Goal: Task Accomplishment & Management: Use online tool/utility

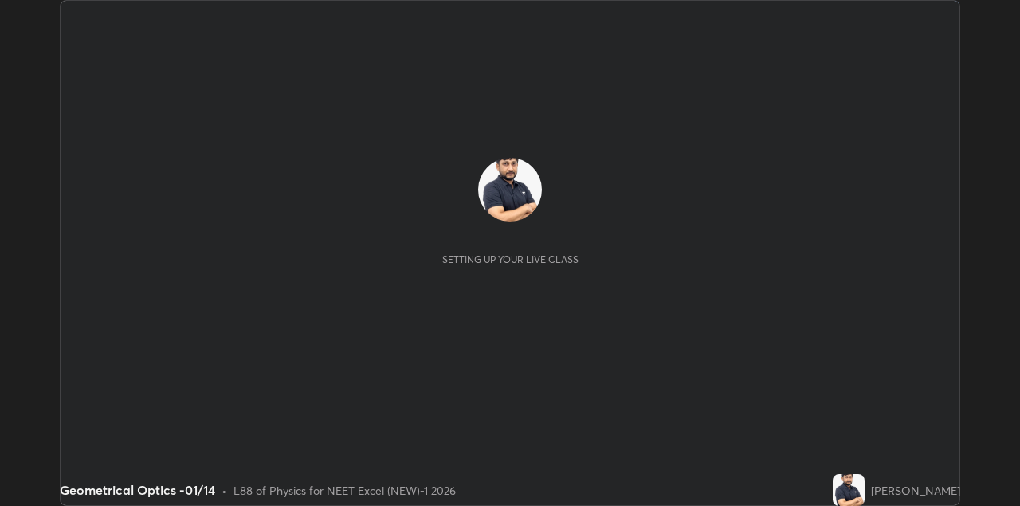
scroll to position [506, 1019]
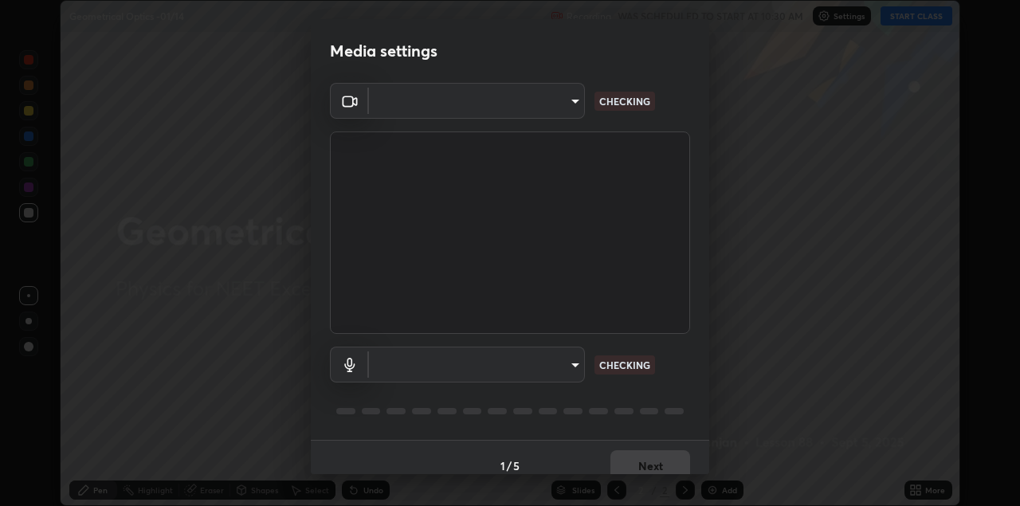
click at [560, 112] on body "Erase all Geometrical Optics -01/14 Recording WAS SCHEDULED TO START AT 10:30 A…" at bounding box center [510, 253] width 1020 height 506
click at [551, 114] on div at bounding box center [510, 253] width 1020 height 506
type input "328e6f2585a3e25061caa5f7d933288efad2554777a51eb926c3b8af65148c91"
type input "8561d0645ec67383fa690b6bf58298da522add8bf1cd43f27a04a8968649231f"
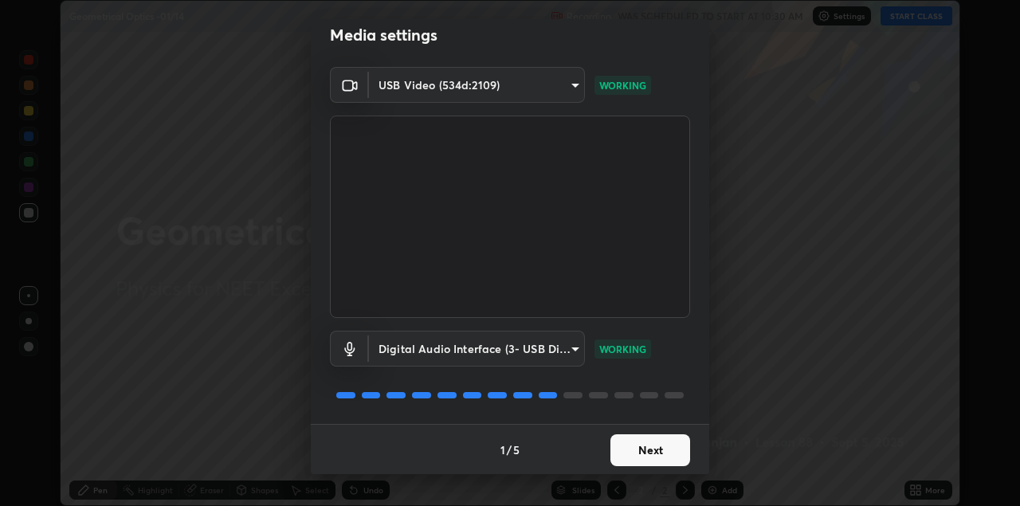
click at [656, 448] on button "Next" at bounding box center [650, 450] width 80 height 32
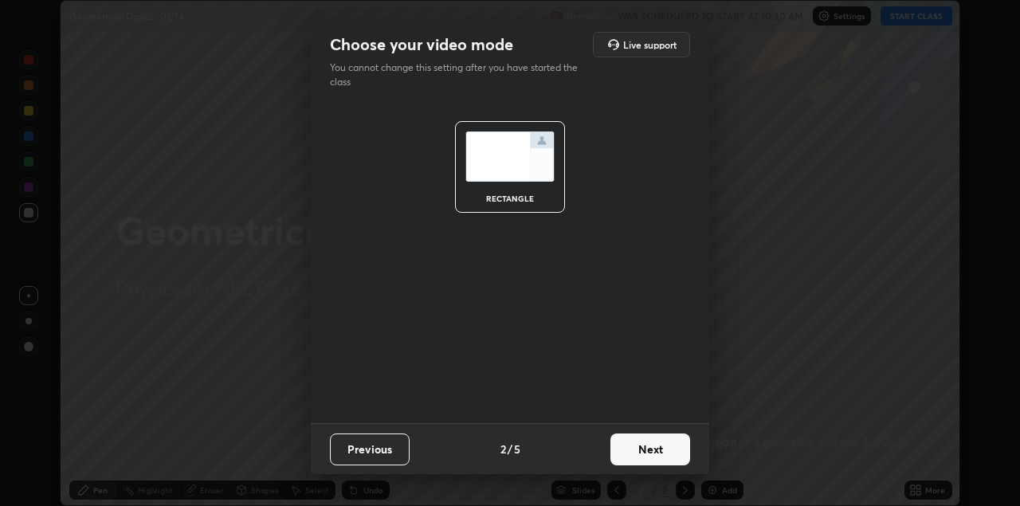
click at [665, 451] on button "Next" at bounding box center [650, 449] width 80 height 32
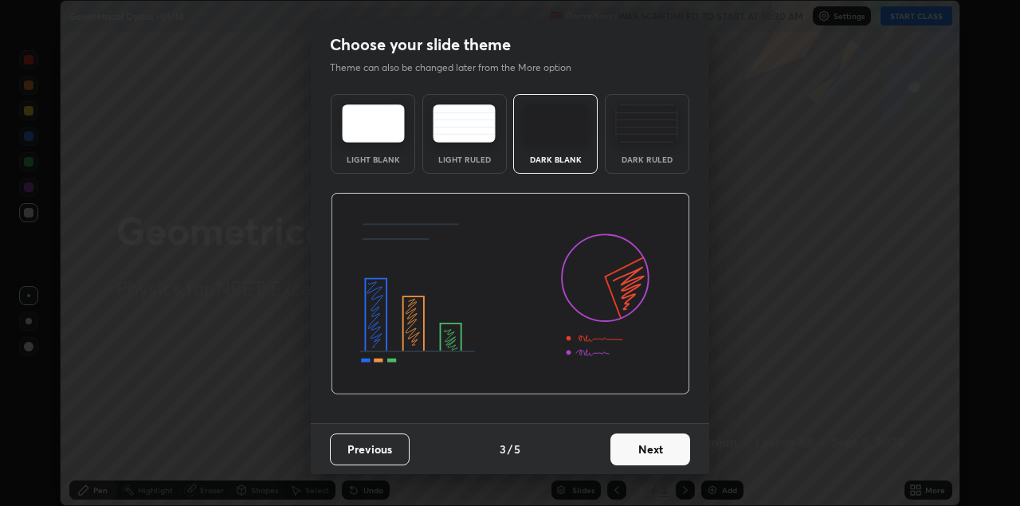
click at [670, 452] on button "Next" at bounding box center [650, 449] width 80 height 32
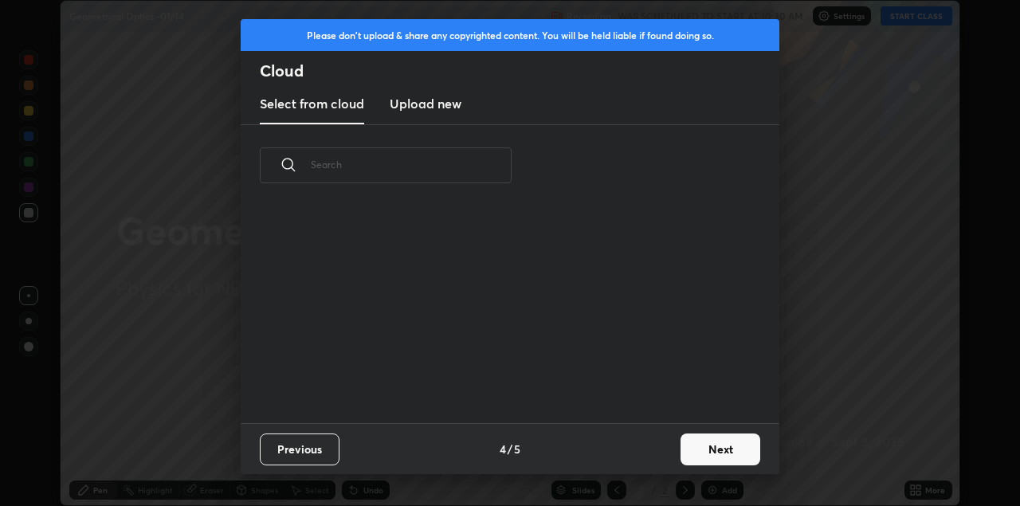
click at [680, 451] on button "Next" at bounding box center [720, 449] width 80 height 32
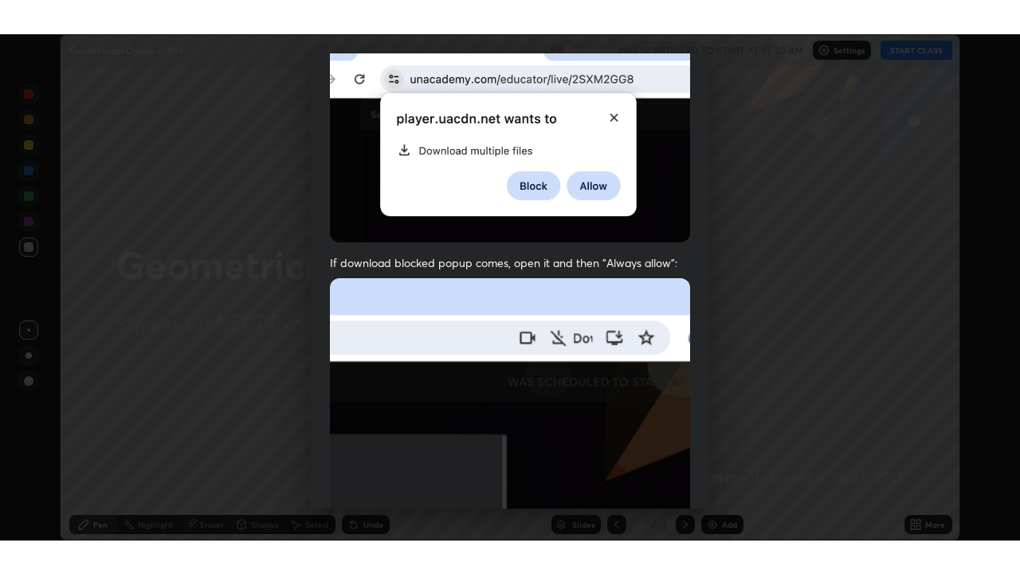
scroll to position [342, 0]
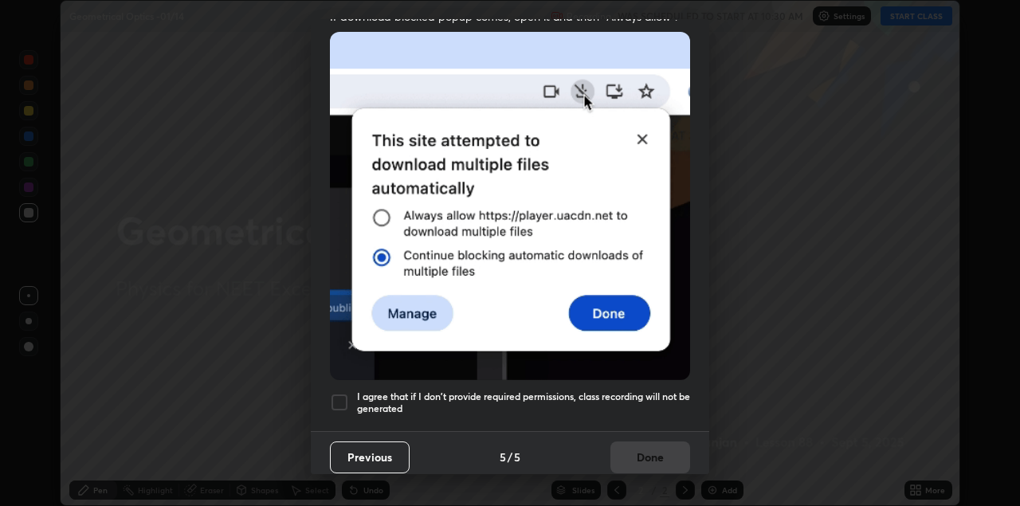
click at [344, 393] on div at bounding box center [339, 402] width 19 height 19
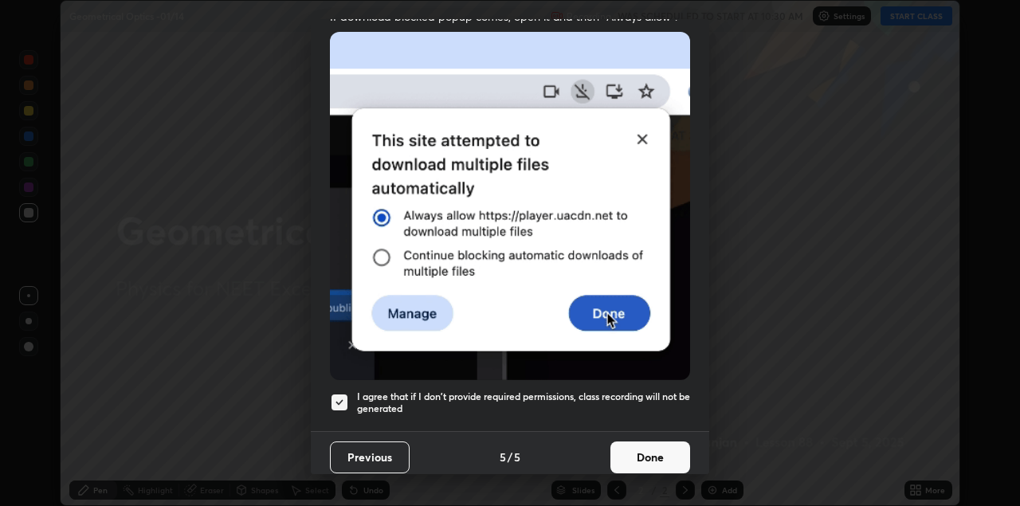
click at [642, 449] on button "Done" at bounding box center [650, 457] width 80 height 32
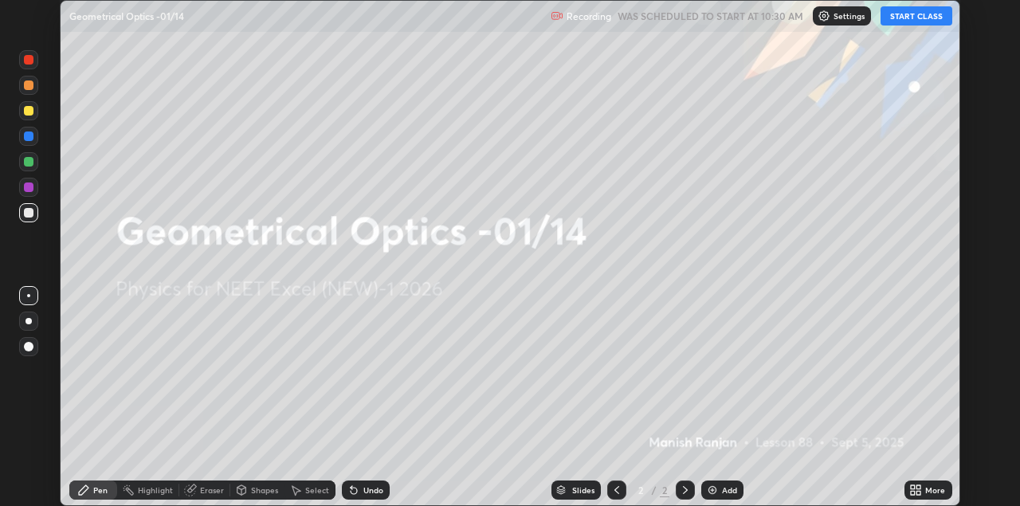
click at [909, 18] on button "START CLASS" at bounding box center [916, 15] width 72 height 19
click at [912, 492] on icon at bounding box center [913, 493] width 4 height 4
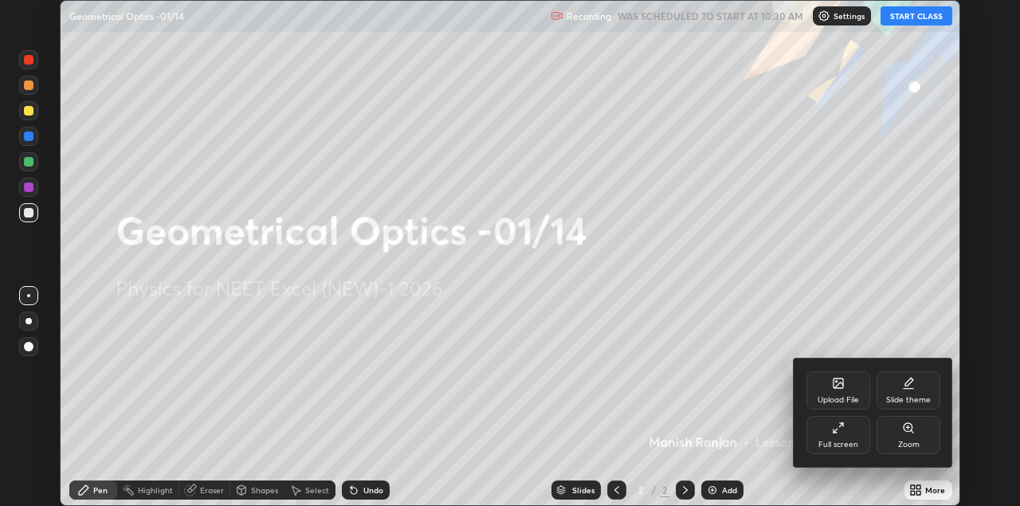
click at [847, 441] on div "Full screen" at bounding box center [838, 445] width 40 height 8
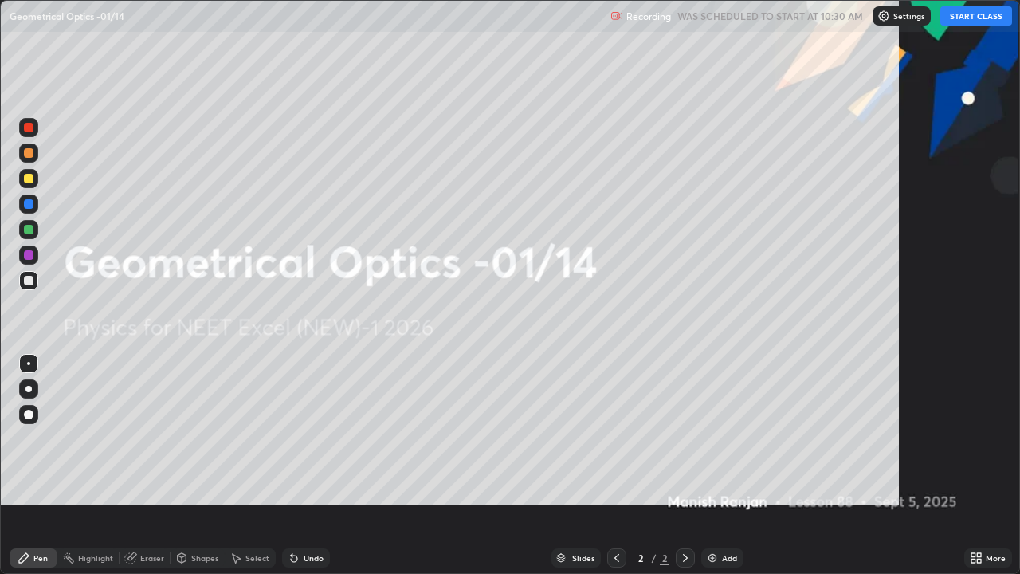
scroll to position [574, 1020]
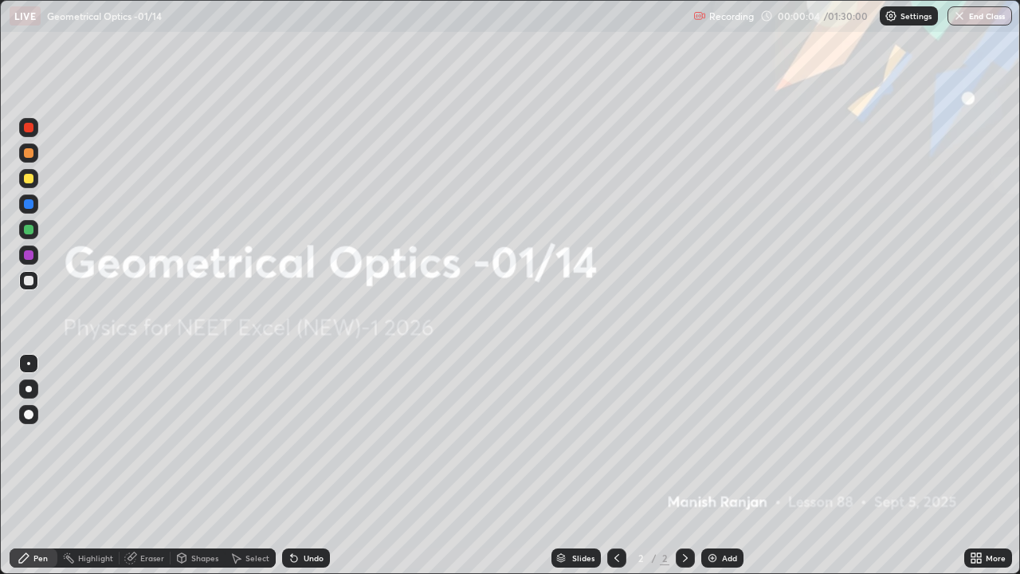
click at [707, 505] on img at bounding box center [712, 557] width 13 height 13
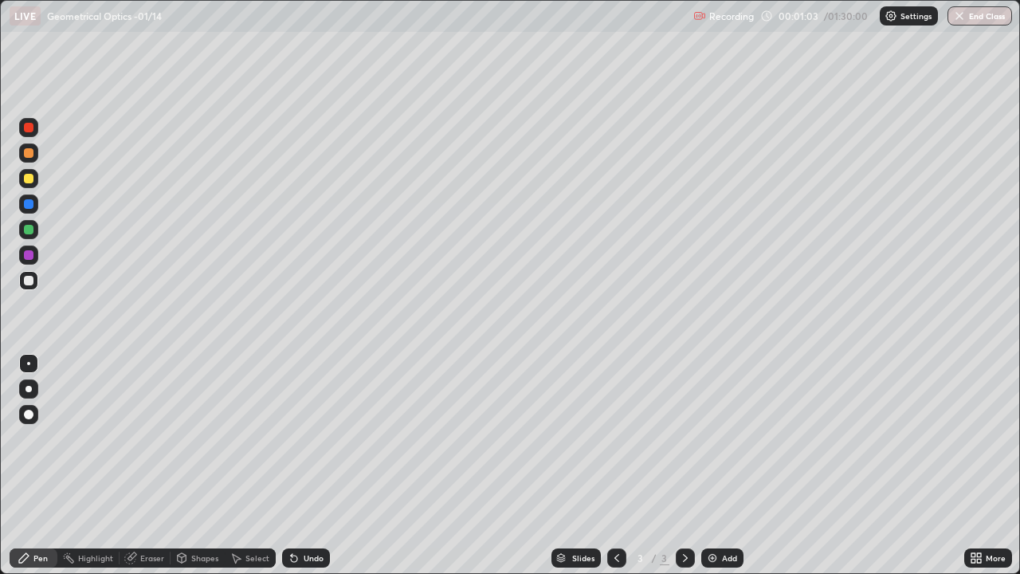
click at [33, 180] on div at bounding box center [29, 179] width 10 height 10
click at [719, 505] on div "Add" at bounding box center [722, 557] width 42 height 19
click at [710, 505] on img at bounding box center [712, 557] width 13 height 13
click at [26, 281] on div at bounding box center [29, 281] width 10 height 10
click at [731, 505] on div "Add" at bounding box center [729, 558] width 15 height 8
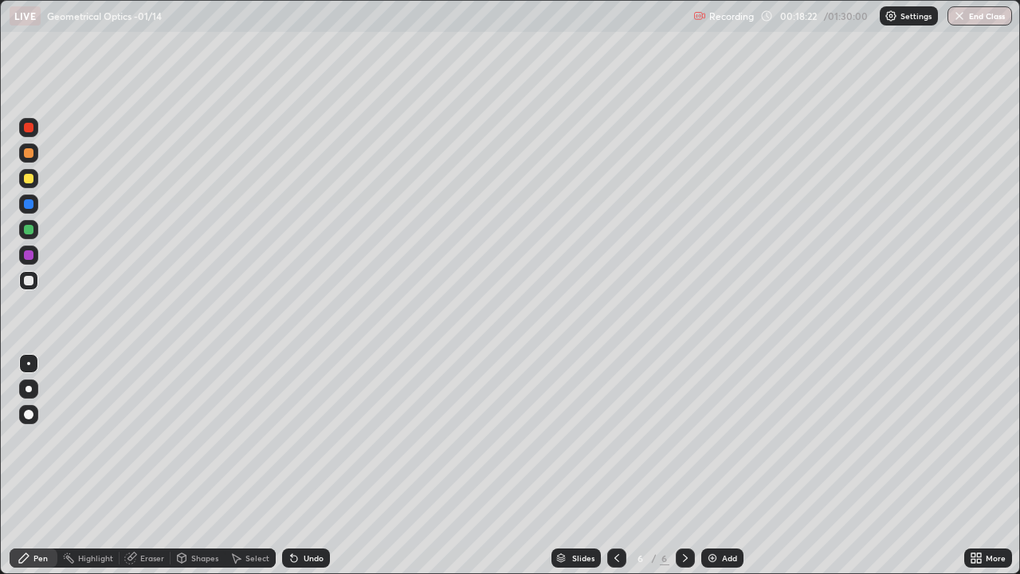
click at [33, 176] on div at bounding box center [29, 179] width 10 height 10
click at [716, 505] on img at bounding box center [712, 557] width 13 height 13
click at [708, 505] on img at bounding box center [712, 557] width 13 height 13
click at [29, 178] on div at bounding box center [29, 179] width 10 height 10
click at [69, 505] on icon at bounding box center [68, 557] width 13 height 13
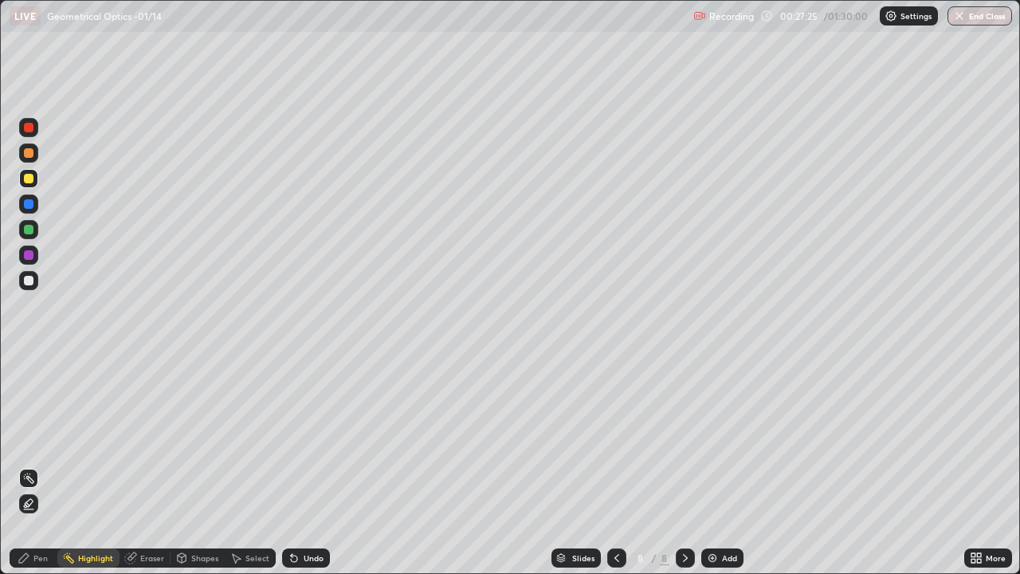
click at [702, 505] on div "Add" at bounding box center [722, 557] width 42 height 19
click at [29, 178] on div at bounding box center [29, 179] width 10 height 10
click at [35, 505] on div "Pen" at bounding box center [40, 558] width 14 height 8
click at [37, 505] on div "Pen" at bounding box center [34, 558] width 48 height 32
click at [728, 505] on div "Add" at bounding box center [729, 558] width 15 height 8
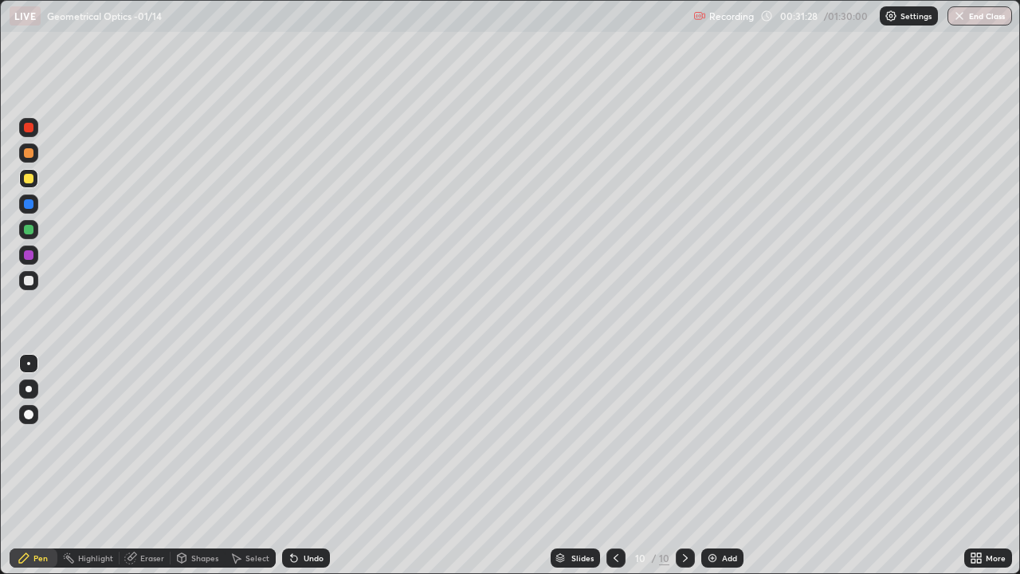
click at [32, 282] on div at bounding box center [29, 281] width 10 height 10
click at [722, 505] on div "Add" at bounding box center [729, 558] width 15 height 8
click at [619, 505] on icon at bounding box center [616, 557] width 13 height 13
click at [710, 505] on img at bounding box center [712, 557] width 13 height 13
click at [708, 505] on img at bounding box center [712, 557] width 13 height 13
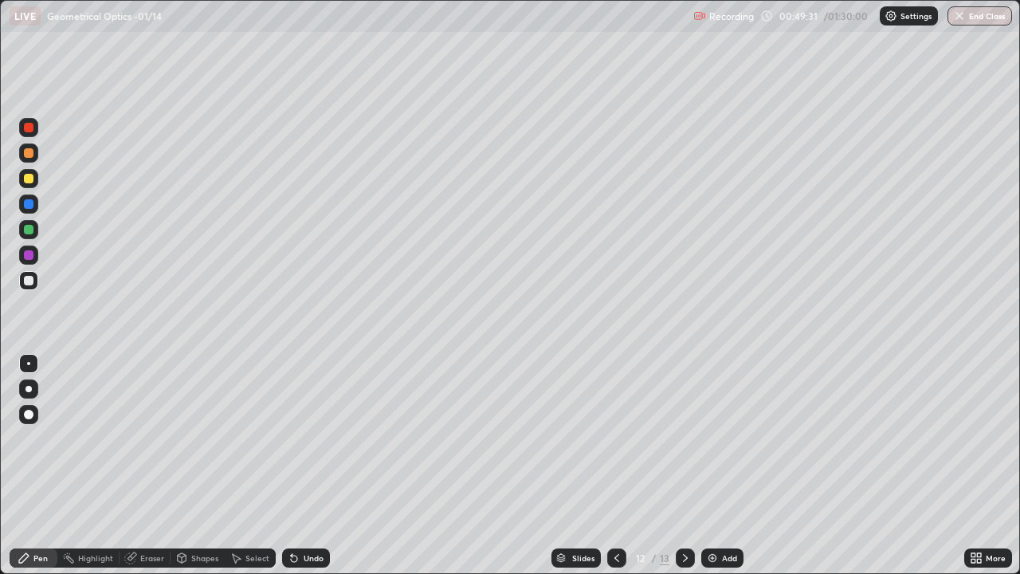
click at [0, 218] on div "Setting up your live class" at bounding box center [510, 287] width 1020 height 574
click at [146, 505] on div "Eraser" at bounding box center [152, 558] width 24 height 8
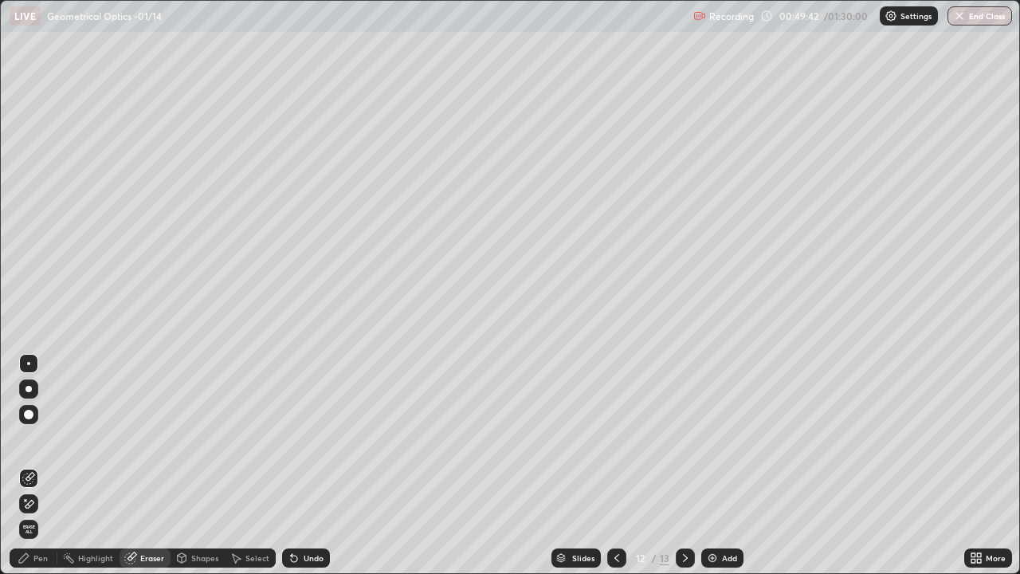
click at [37, 505] on div "Pen" at bounding box center [34, 557] width 48 height 19
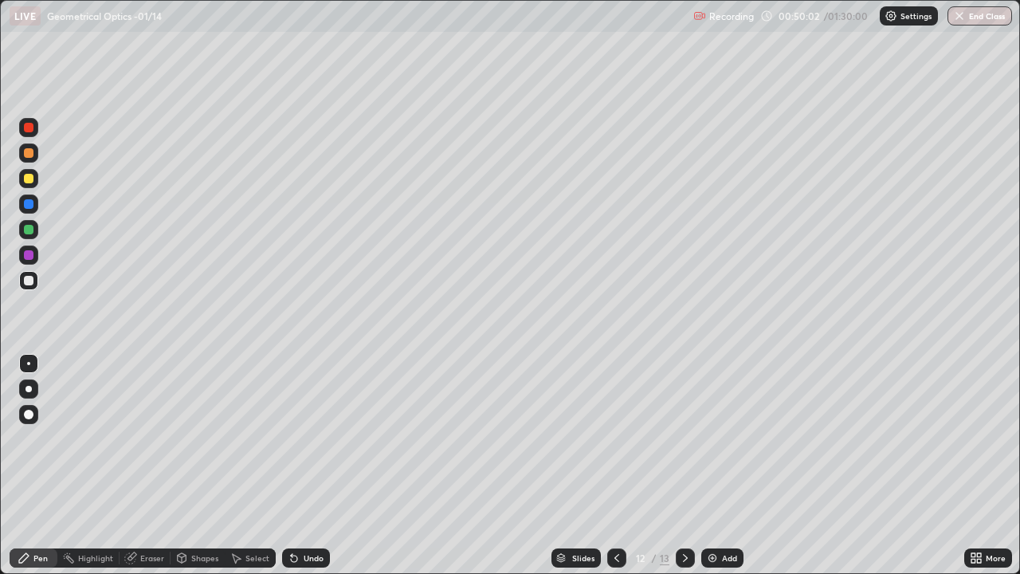
click at [28, 182] on div at bounding box center [29, 179] width 10 height 10
click at [984, 15] on button "End Class" at bounding box center [979, 15] width 65 height 19
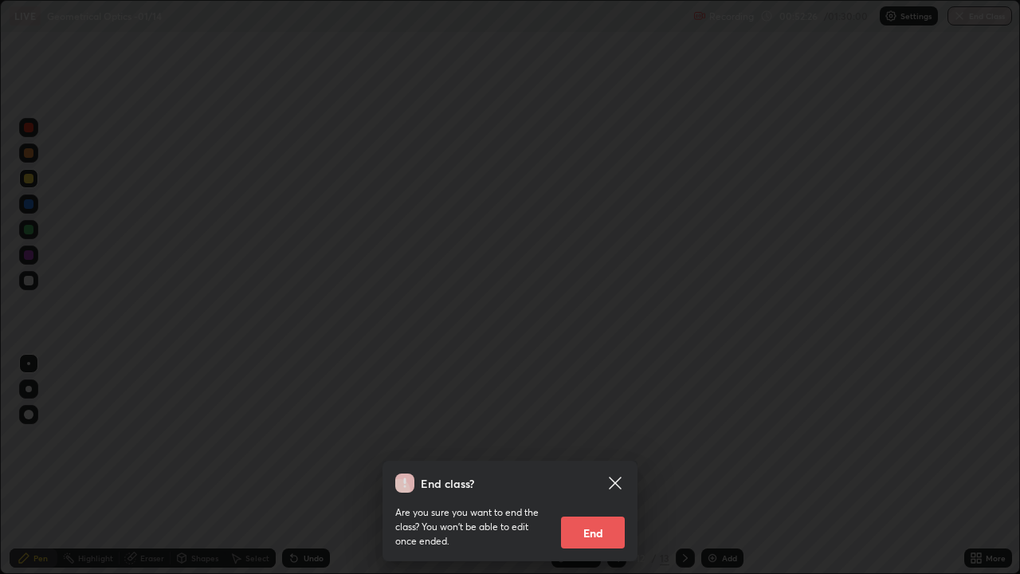
click at [601, 505] on button "End" at bounding box center [593, 532] width 64 height 32
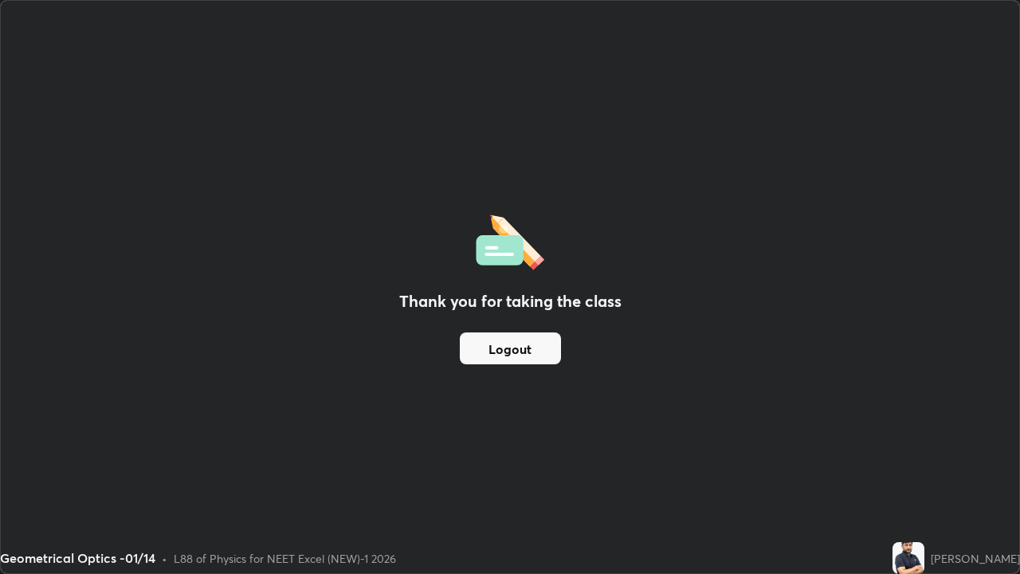
click at [924, 505] on img at bounding box center [908, 558] width 32 height 32
click at [78, 447] on div "Thank you for taking the class Logout" at bounding box center [510, 287] width 1018 height 572
click at [91, 456] on div "Thank you for taking the class Logout" at bounding box center [510, 287] width 1018 height 572
click at [16, 88] on div "Thank you for taking the class Logout" at bounding box center [510, 287] width 1018 height 572
click at [10, 129] on div "Thank you for taking the class Logout" at bounding box center [510, 287] width 1018 height 572
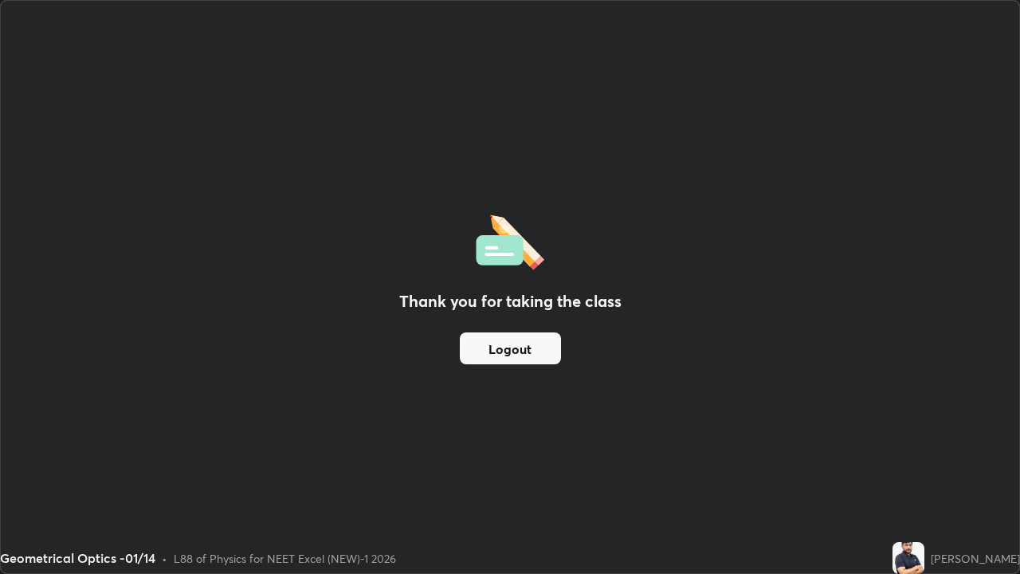
click at [516, 350] on button "Logout" at bounding box center [510, 348] width 101 height 32
